Goal: Task Accomplishment & Management: Complete application form

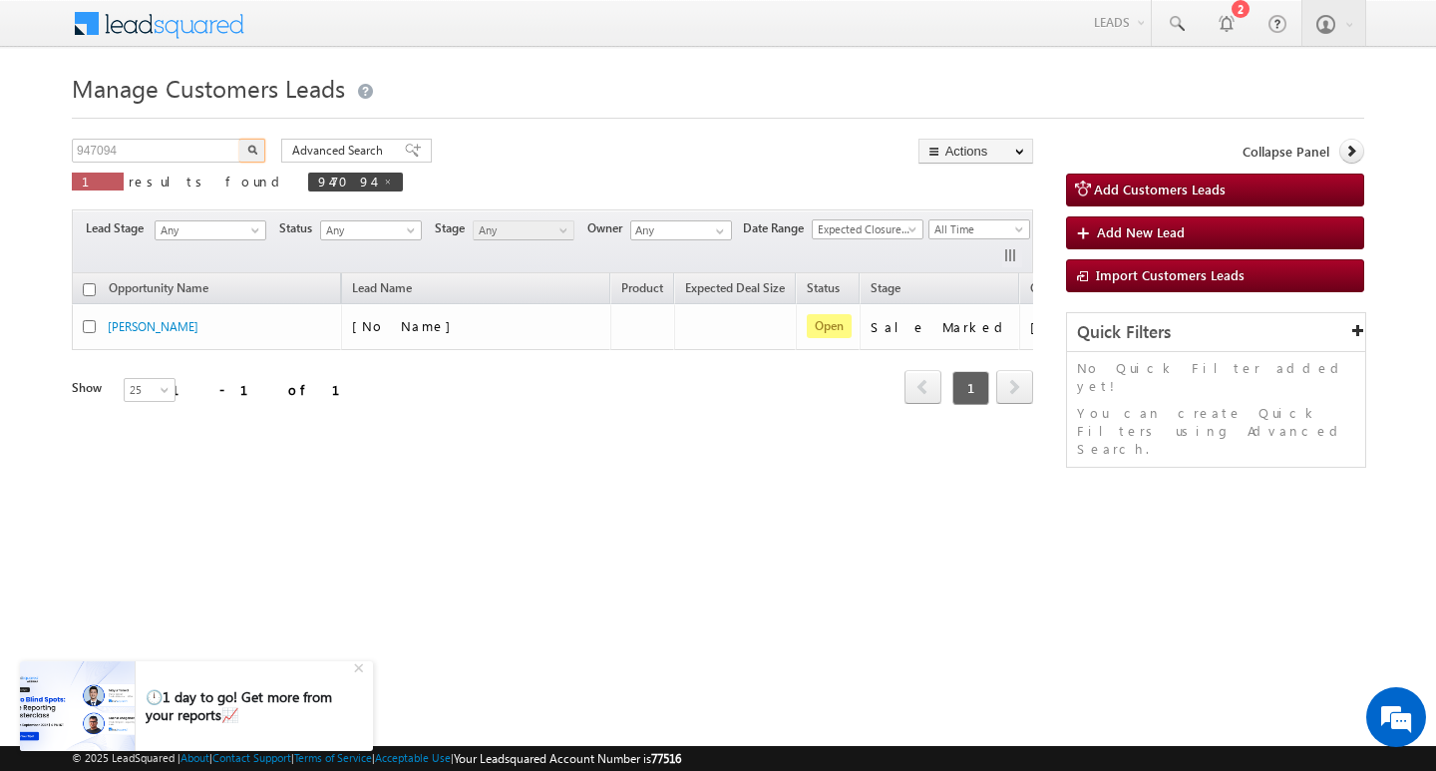
click at [227, 158] on input "947094" at bounding box center [157, 151] width 171 height 24
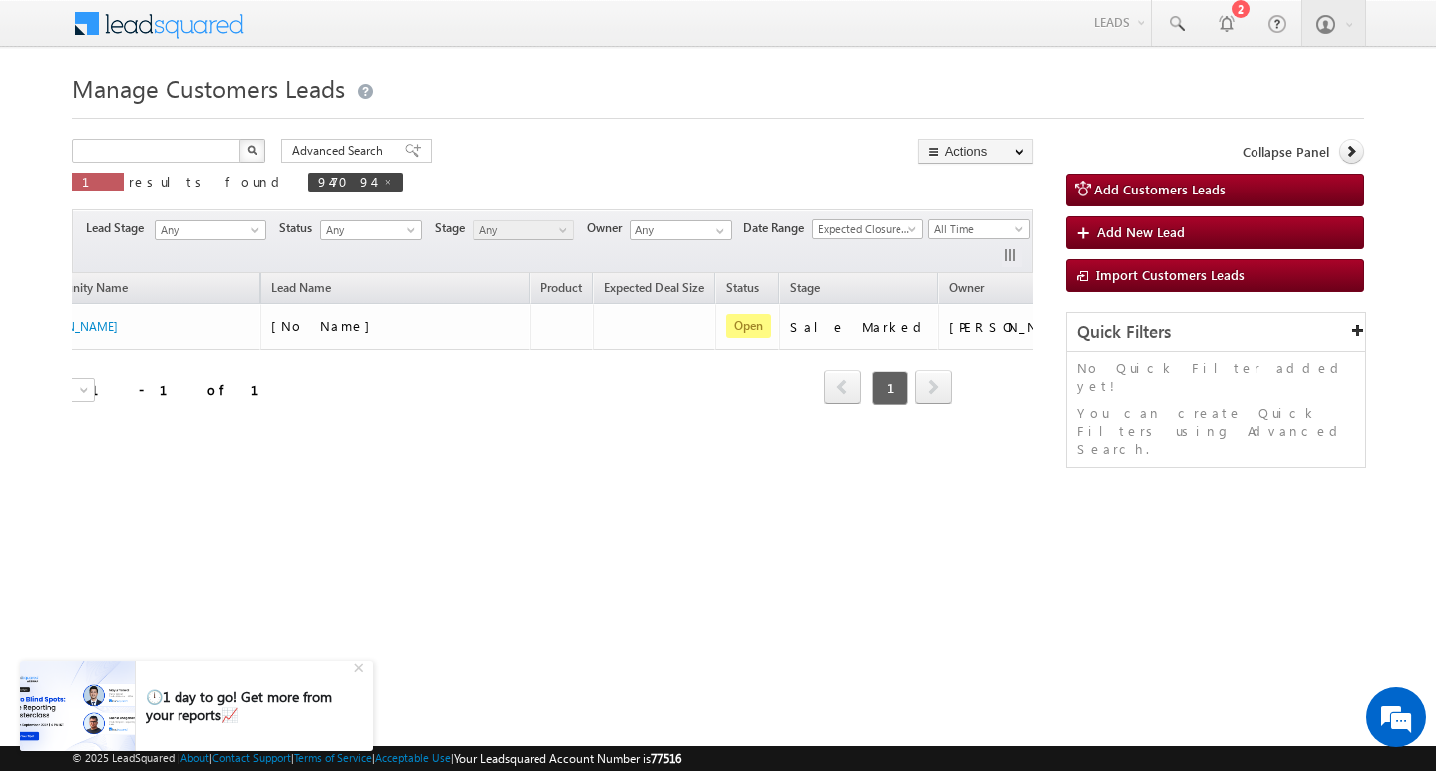
type input "Search Customers Leads"
click at [151, 153] on input "text" at bounding box center [157, 151] width 171 height 24
paste input "943057"
type input "943057"
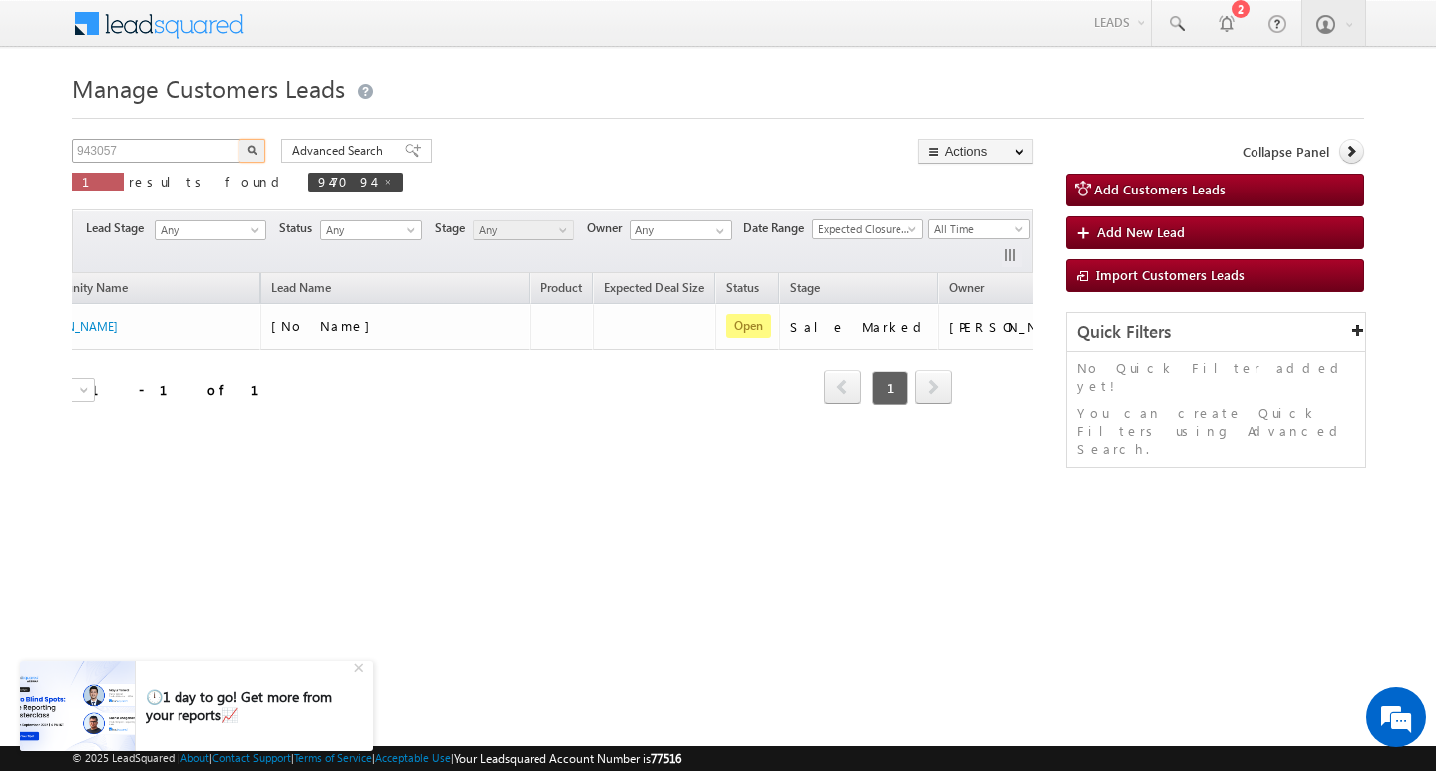
click at [239, 139] on button "button" at bounding box center [252, 151] width 26 height 24
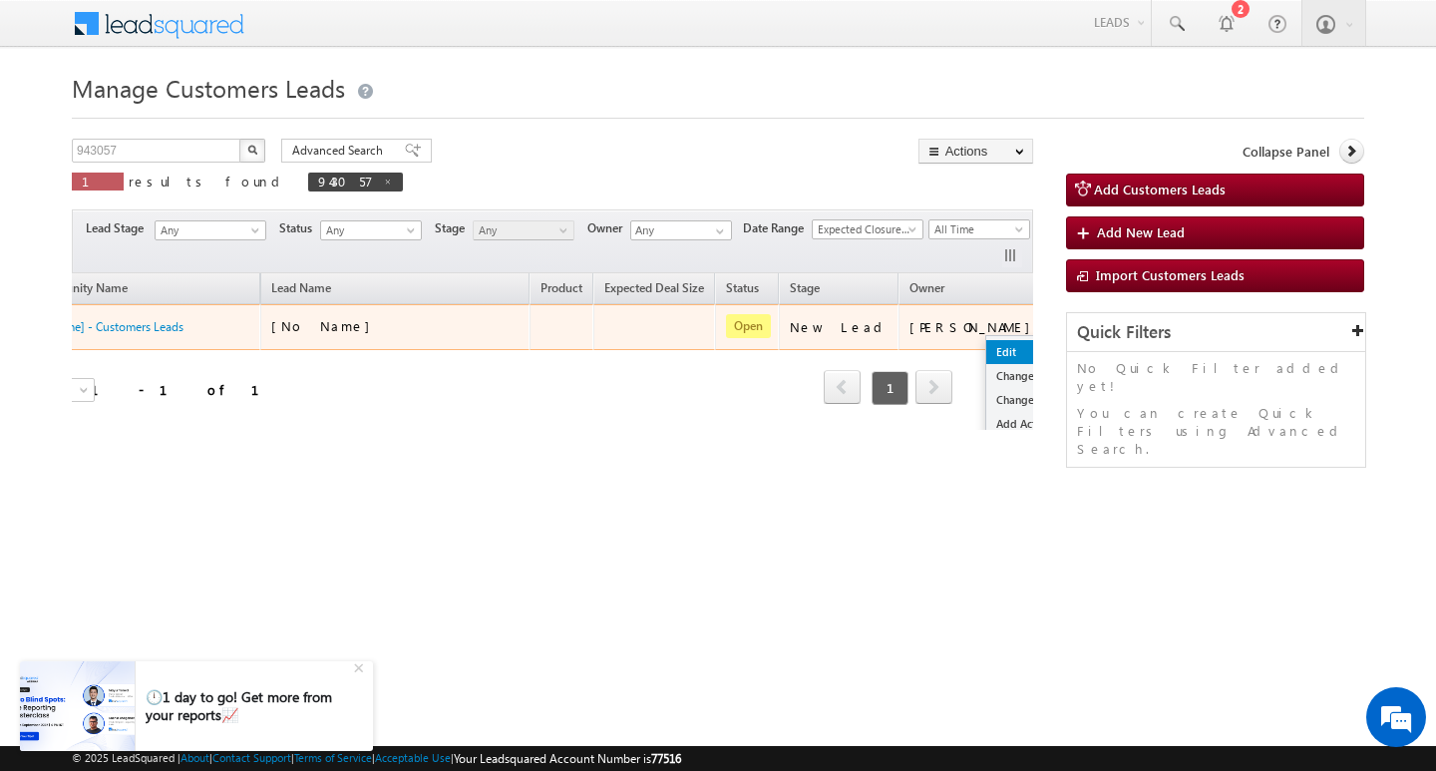
click at [986, 343] on link "Edit" at bounding box center [1036, 352] width 100 height 24
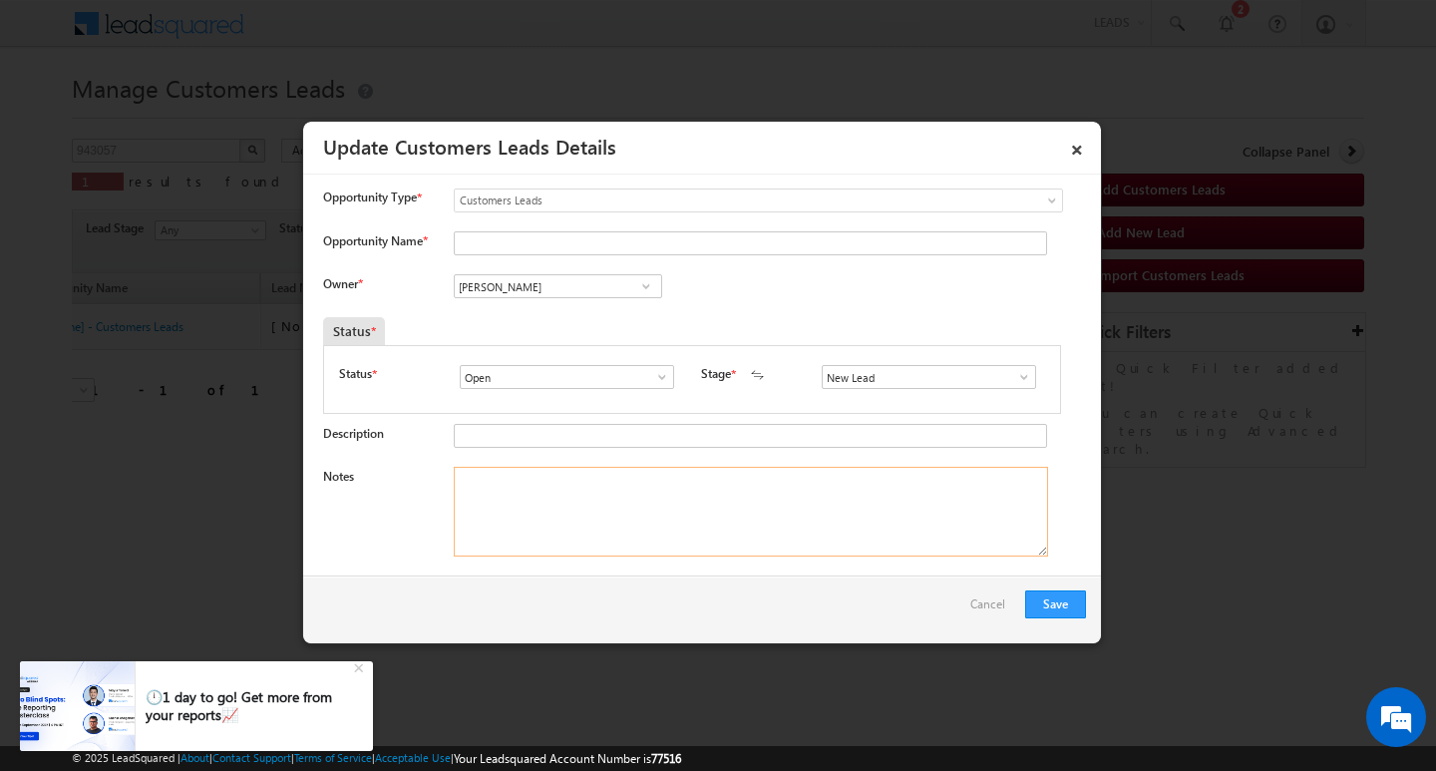
drag, startPoint x: 748, startPoint y: 486, endPoint x: 1063, endPoint y: 407, distance: 324.8
click at [745, 488] on textarea "Notes" at bounding box center [751, 512] width 594 height 90
click at [1014, 374] on span at bounding box center [1024, 377] width 20 height 16
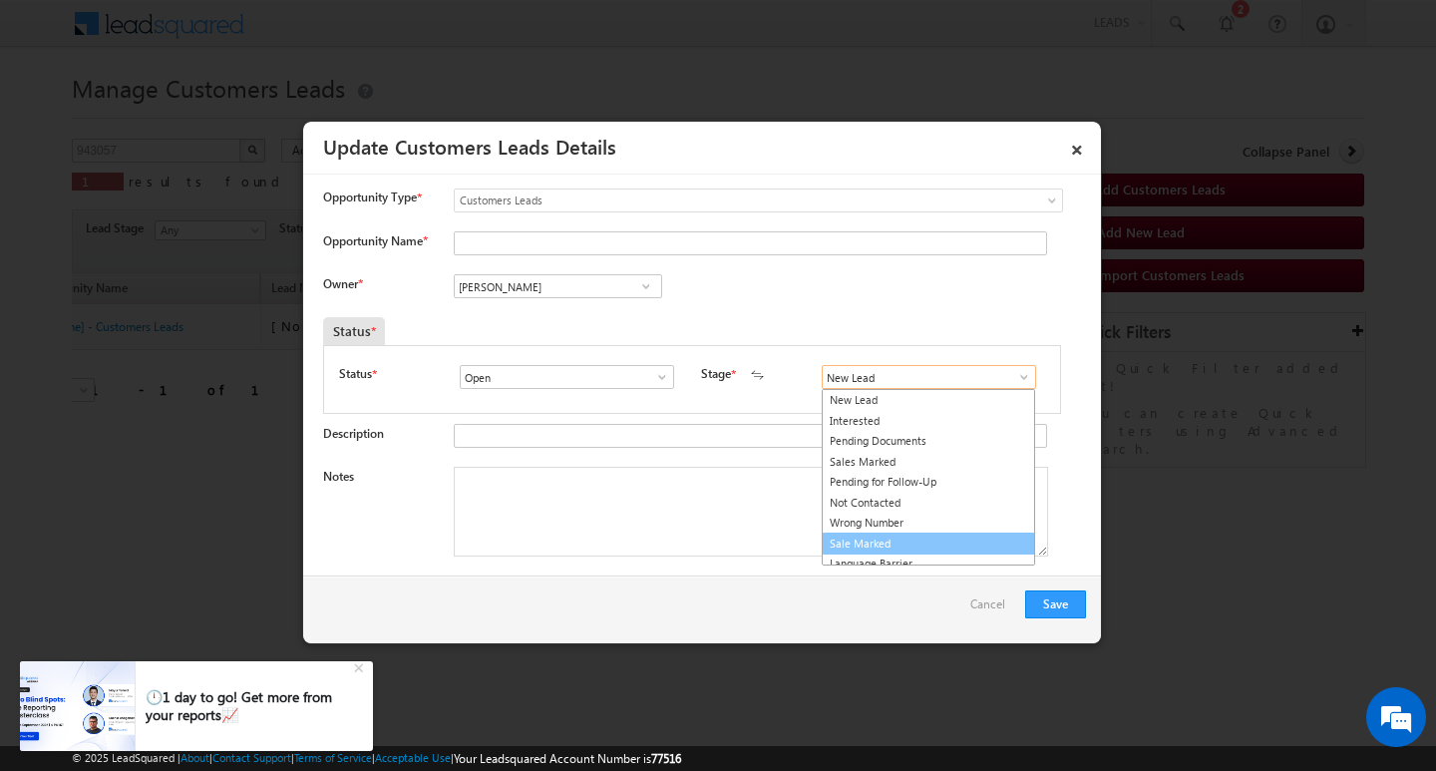
click at [949, 546] on link "Sale Marked" at bounding box center [928, 543] width 213 height 23
type input "Sale Marked"
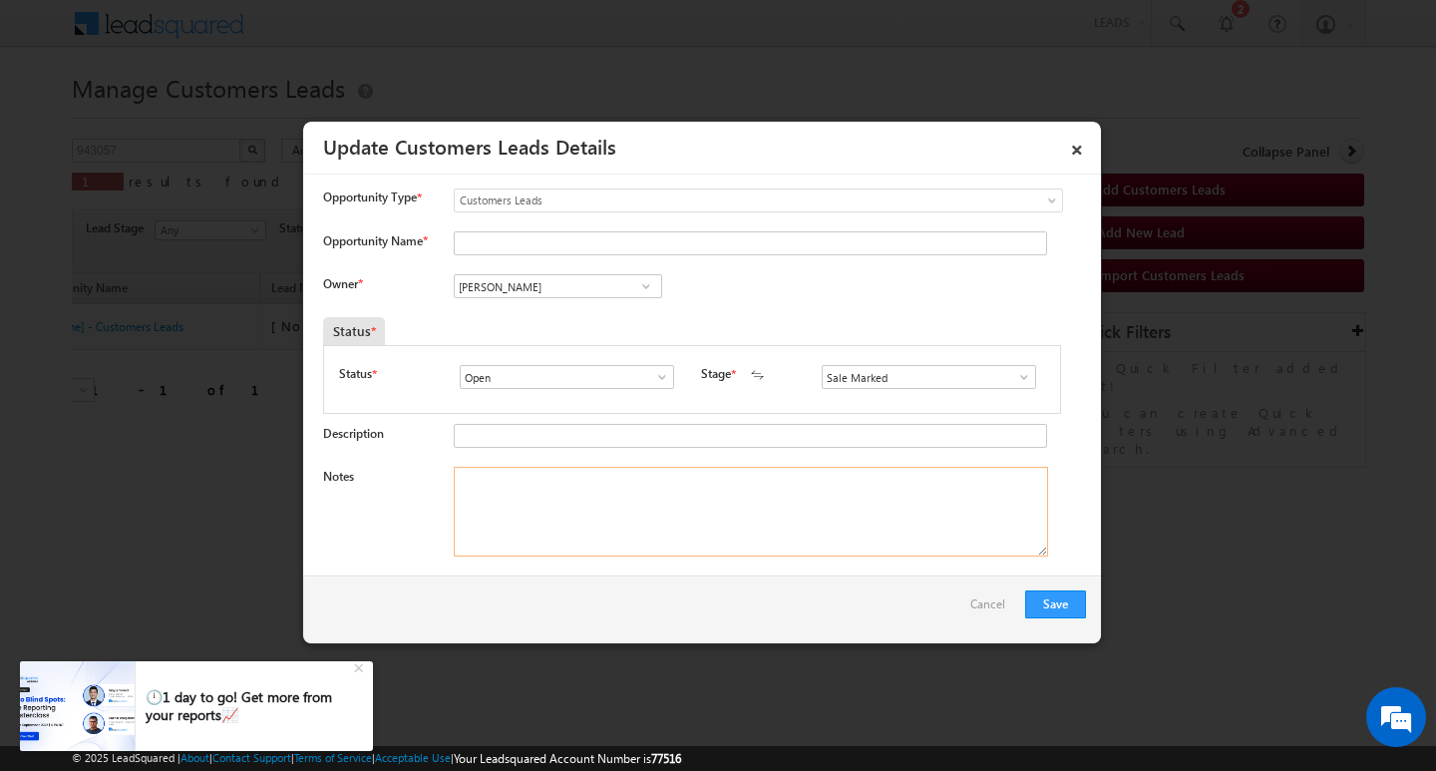
click at [923, 541] on textarea "Notes" at bounding box center [751, 512] width 594 height 90
drag, startPoint x: 923, startPoint y: 541, endPoint x: 870, endPoint y: 511, distance: 62.1
click at [920, 542] on textarea "Notes" at bounding box center [751, 512] width 594 height 90
click at [633, 289] on link at bounding box center [645, 286] width 25 height 20
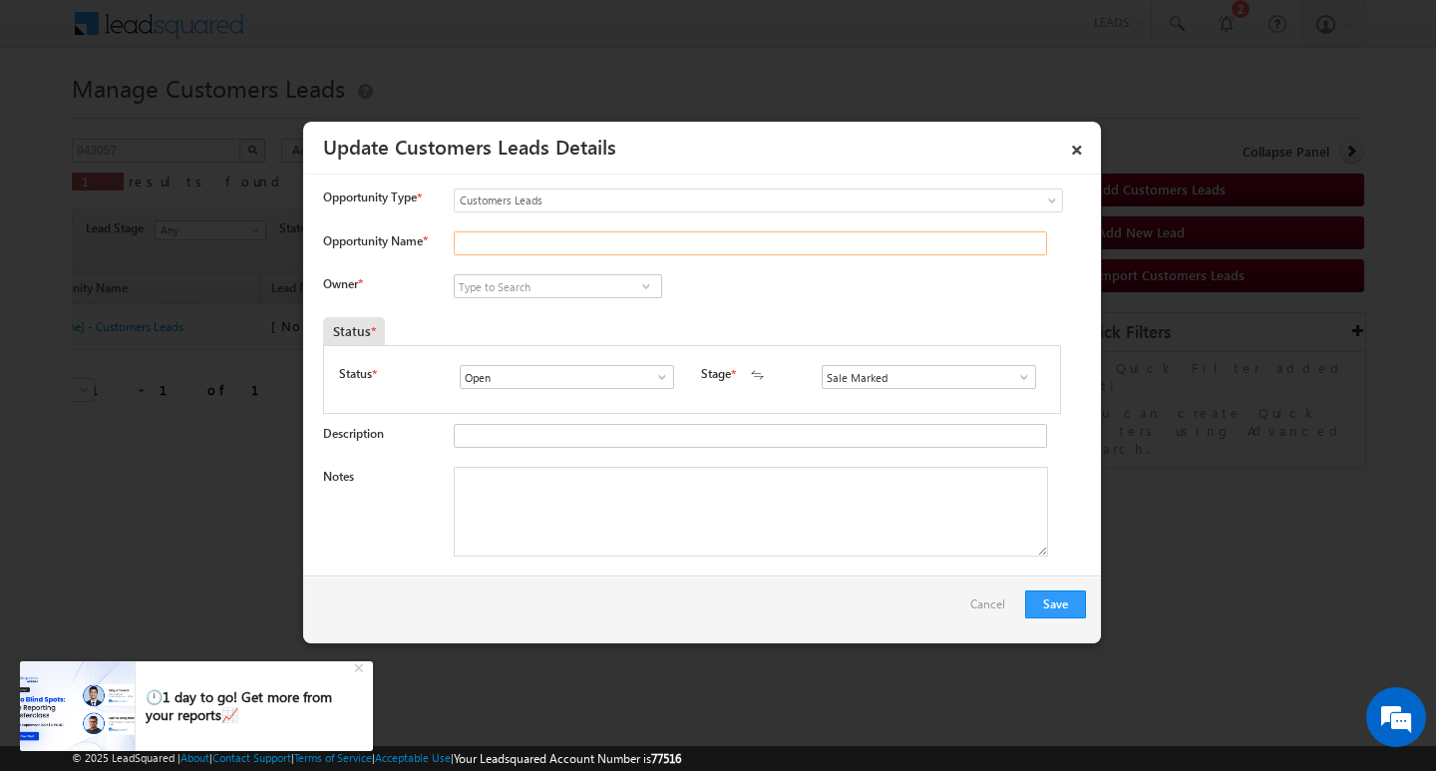
click at [604, 244] on input "Opportunity Name *" at bounding box center [750, 243] width 593 height 24
paste input "[PERSON_NAME]"
type input "[PERSON_NAME]"
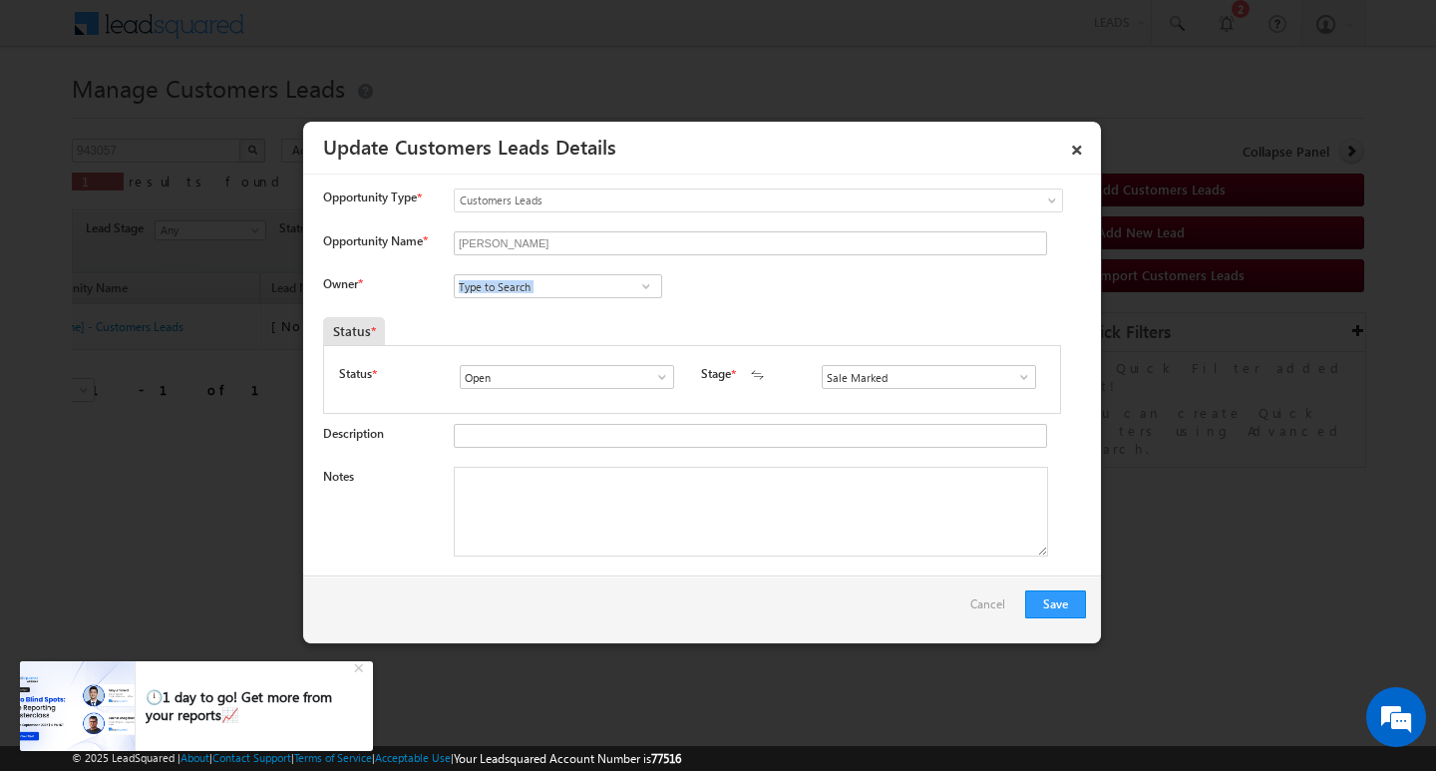
click at [573, 286] on input at bounding box center [558, 286] width 208 height 24
paste input "[PERSON_NAME]"
click at [568, 312] on link "[PERSON_NAME] [PERSON_NAME][EMAIL_ADDRESS][PERSON_NAME][DOMAIN_NAME]" at bounding box center [558, 317] width 208 height 38
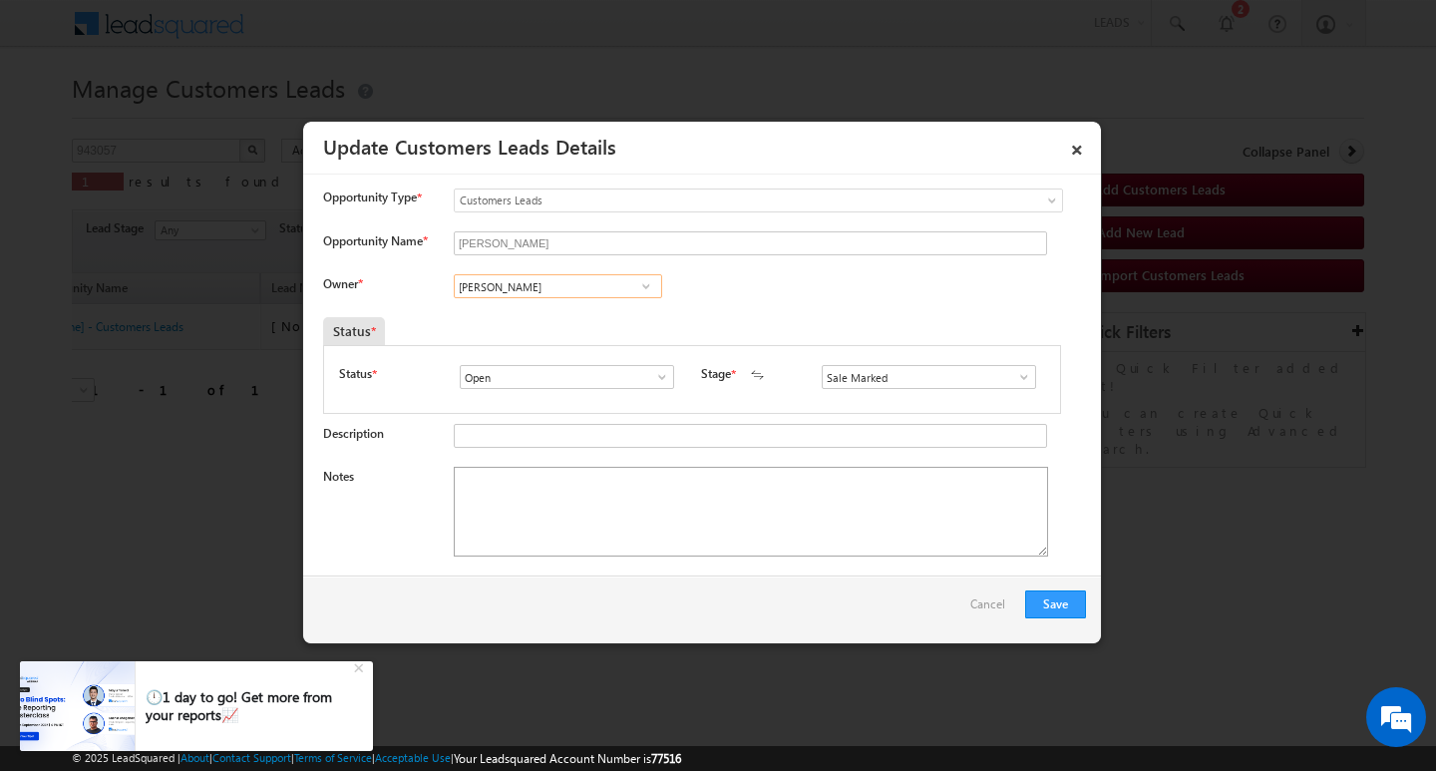
type input "[PERSON_NAME]"
click at [623, 536] on textarea "Notes" at bounding box center [751, 512] width 594 height 90
click at [623, 496] on textarea "Notes" at bounding box center [751, 512] width 594 height 90
paste textarea "Customer Name: [PERSON_NAME] AG : 38/ MOTHE INCOME : 60K / WORAK EXPW : 17Y / E…"
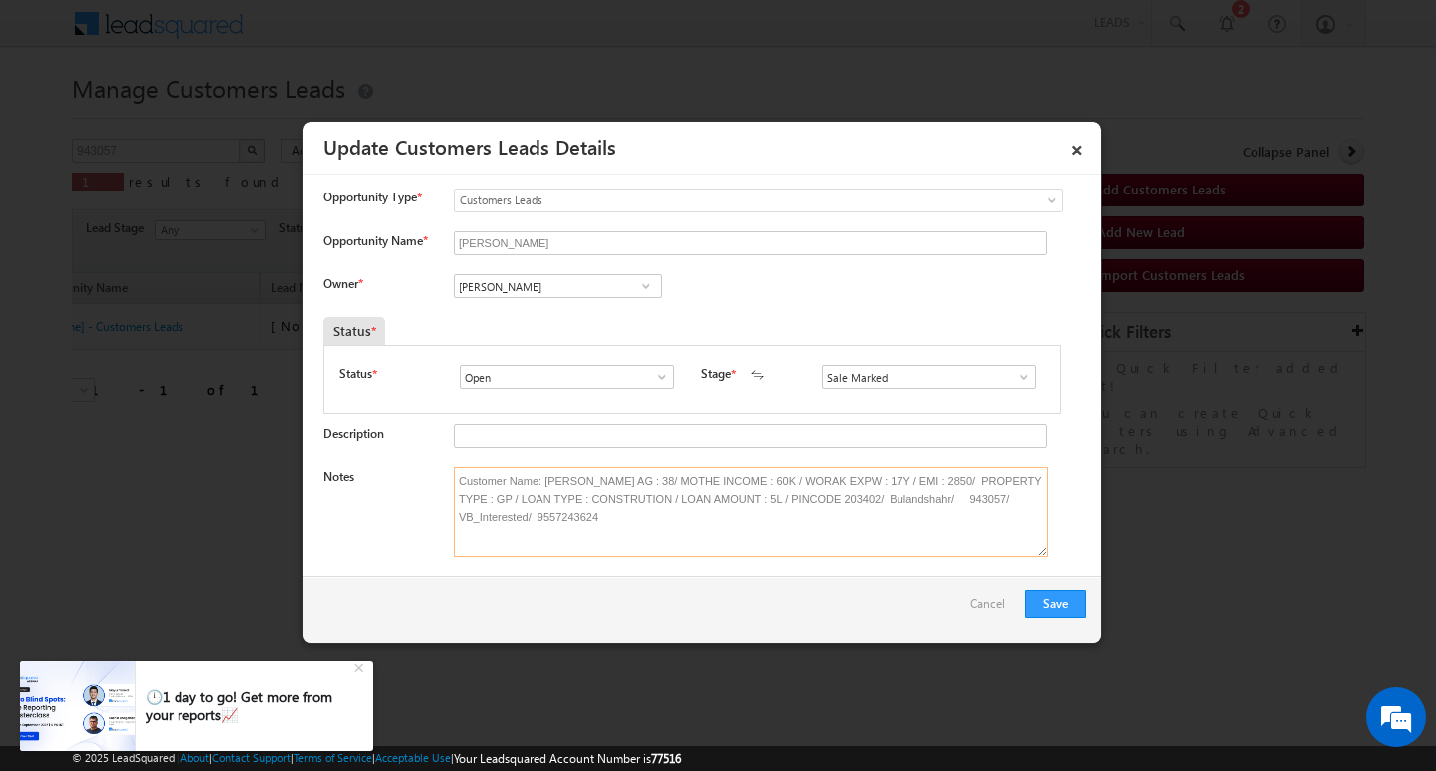
type textarea "Customer Name: [PERSON_NAME] AG : 38/ MOTHE INCOME : 60K / WORAK EXPW : 17Y / E…"
click at [1061, 591] on button "Save" at bounding box center [1055, 604] width 61 height 28
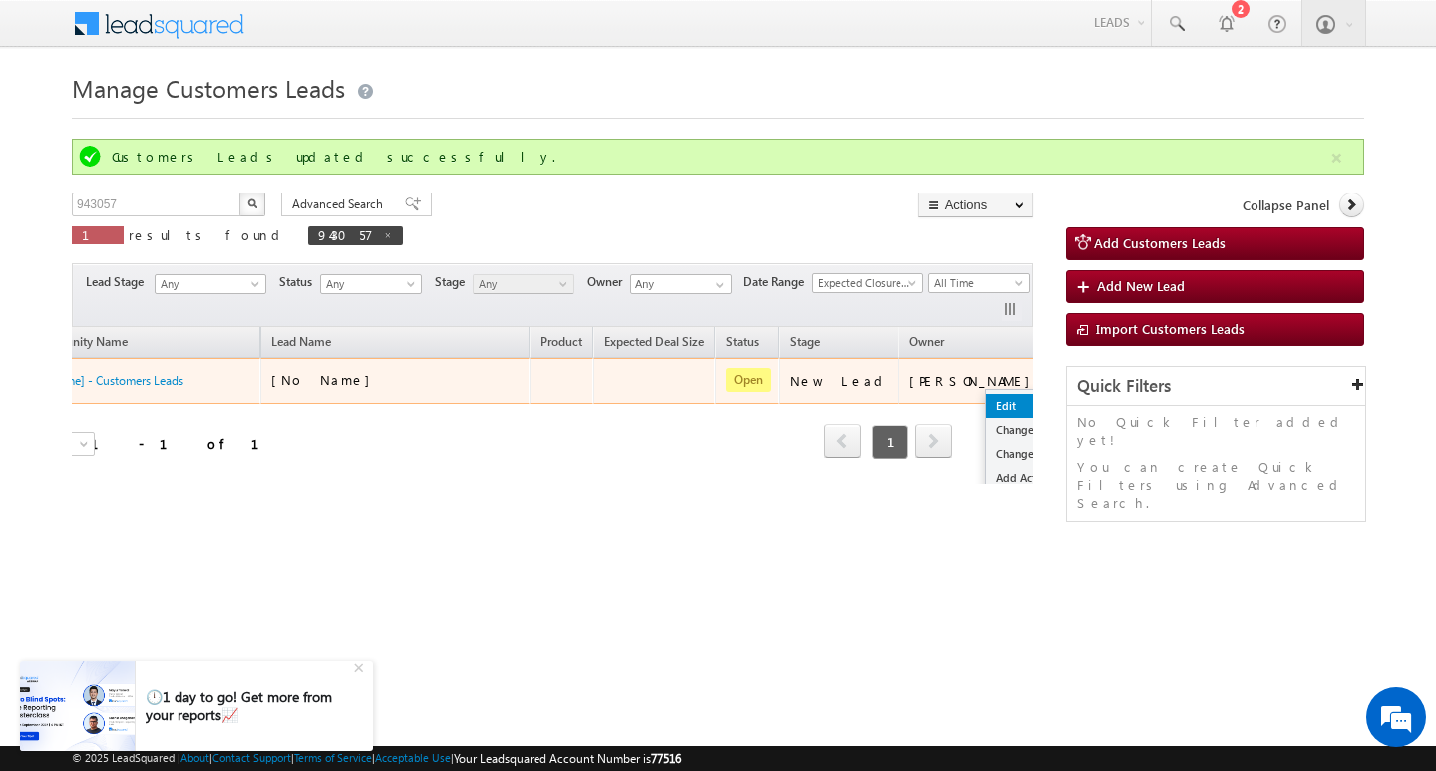
click at [986, 407] on link "Edit" at bounding box center [1036, 406] width 100 height 24
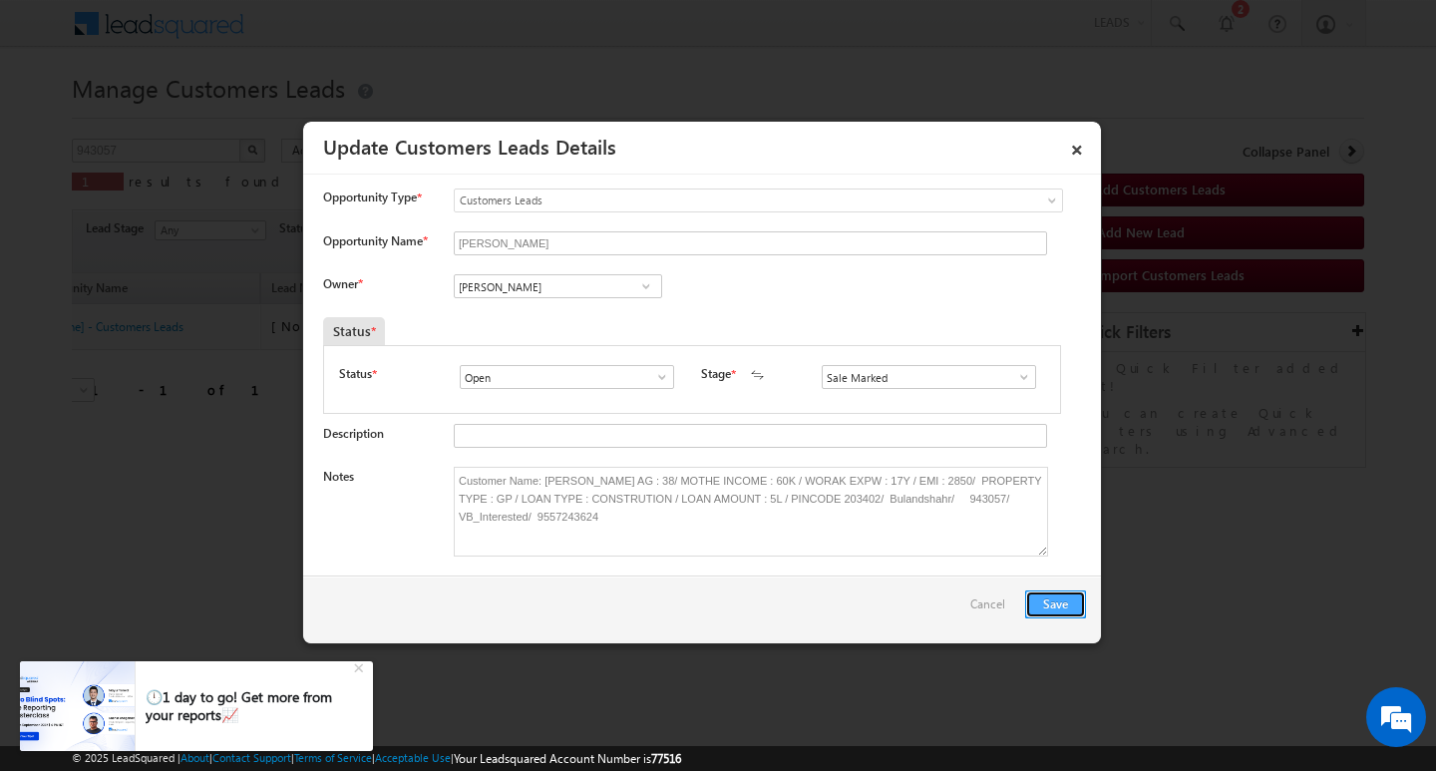
click at [1030, 593] on button "Save" at bounding box center [1055, 604] width 61 height 28
